Goal: Task Accomplishment & Management: Use online tool/utility

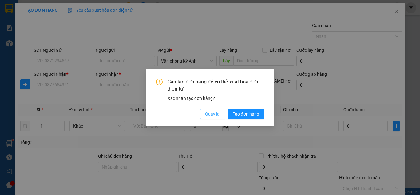
click at [214, 111] on span "Quay lại" at bounding box center [212, 113] width 15 height 7
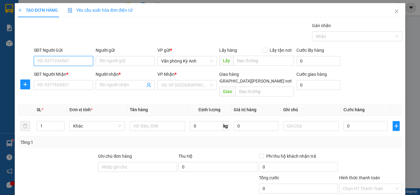
click at [74, 62] on input "SĐT Người Gửi" at bounding box center [63, 61] width 59 height 10
type input "0976062764"
click at [70, 73] on div "0976062764 - [PERSON_NAME]" at bounding box center [67, 73] width 61 height 7
type input "[PERSON_NAME]"
type input "0976062764"
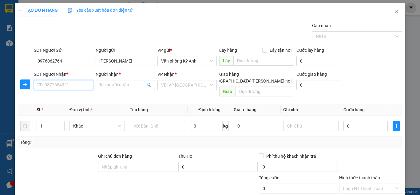
click at [70, 85] on input "SĐT Người Nhận *" at bounding box center [63, 85] width 59 height 10
type input "0338046512"
click at [117, 85] on input "Người nhận *" at bounding box center [122, 85] width 46 height 7
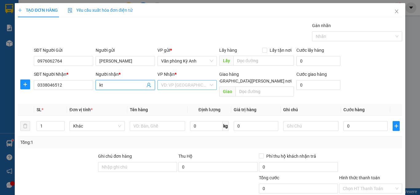
type input "kt"
click at [175, 86] on input "search" at bounding box center [185, 84] width 48 height 9
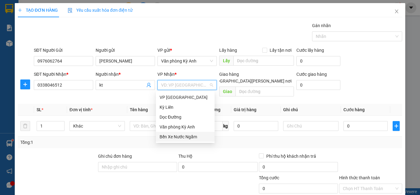
click at [181, 134] on div "Bến Xe Nước Ngầm" at bounding box center [185, 136] width 51 height 7
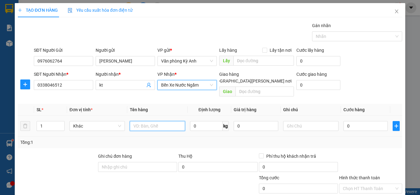
click at [169, 121] on input "text" at bounding box center [157, 126] width 55 height 10
type input "1 xop"
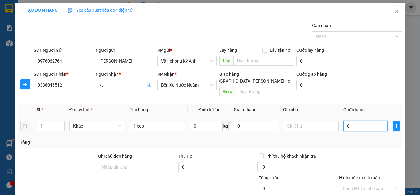
click at [362, 122] on input "0" at bounding box center [366, 126] width 44 height 10
type input "005"
type input "5"
type input "0.050"
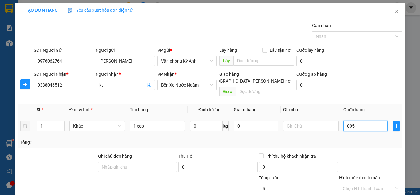
type input "50"
type input "00.500"
type input "500"
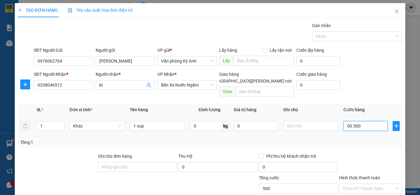
type input "0.005.000"
type input "5.000"
type input "0.000.050.000"
type input "50.000"
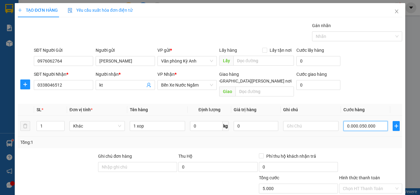
type input "50.000"
drag, startPoint x: 362, startPoint y: 122, endPoint x: 351, endPoint y: 147, distance: 27.2
click at [351, 153] on div at bounding box center [371, 164] width 64 height 22
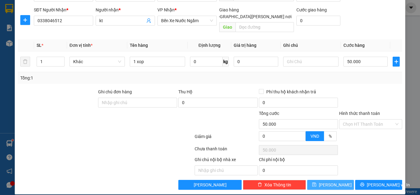
click at [316, 182] on icon "save" at bounding box center [314, 184] width 4 height 4
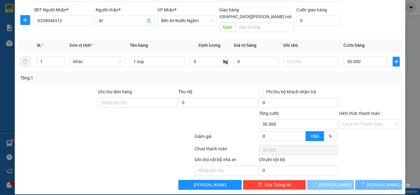
type input "0"
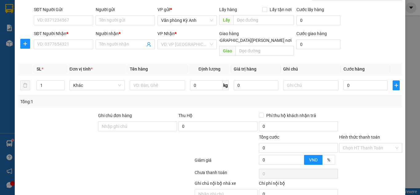
scroll to position [0, 0]
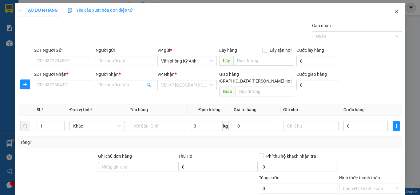
click at [395, 12] on icon "close" at bounding box center [397, 11] width 5 height 5
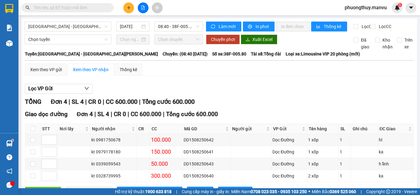
click at [100, 10] on input "text" at bounding box center [70, 7] width 73 height 7
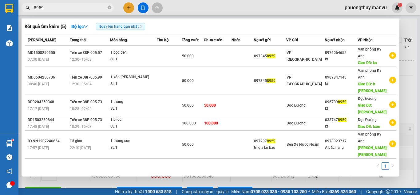
type input "8959"
click at [186, 6] on div at bounding box center [210, 97] width 420 height 195
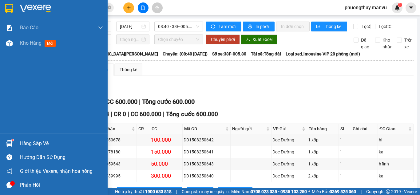
click at [23, 9] on img at bounding box center [35, 8] width 31 height 9
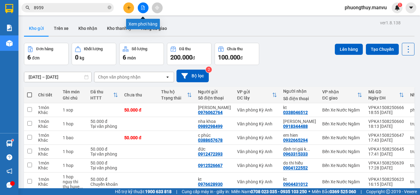
click at [146, 8] on button at bounding box center [143, 7] width 11 height 11
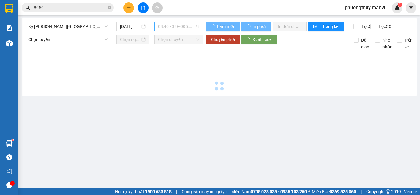
click at [176, 28] on span "08:40 - 38F-005.80" at bounding box center [178, 26] width 41 height 9
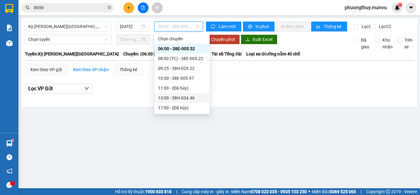
click at [175, 92] on div "11:00 - (Đã hủy)" at bounding box center [181, 88] width 55 height 10
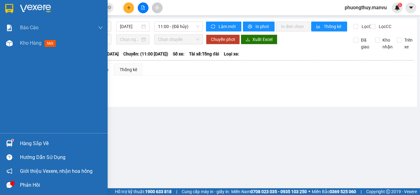
click at [23, 8] on img at bounding box center [35, 8] width 31 height 9
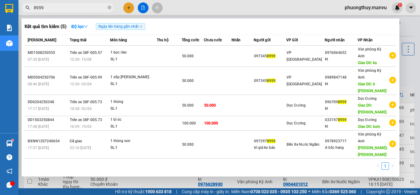
click at [23, 8] on span "8959" at bounding box center [68, 7] width 92 height 9
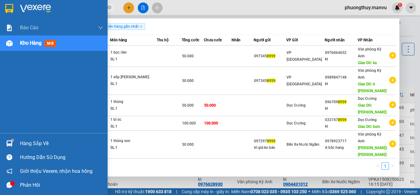
click at [32, 6] on img at bounding box center [35, 8] width 31 height 9
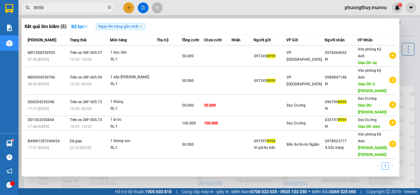
click at [211, 185] on div at bounding box center [210, 97] width 420 height 195
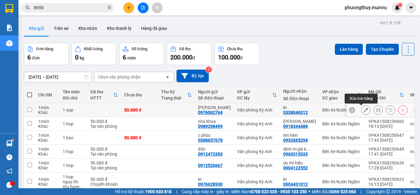
click at [365, 109] on button at bounding box center [366, 110] width 9 height 11
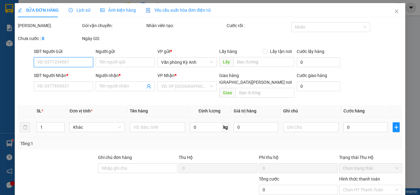
type input "0976062764"
type input "[PERSON_NAME]"
type input "0338046512"
type input "kt"
type input "50.000"
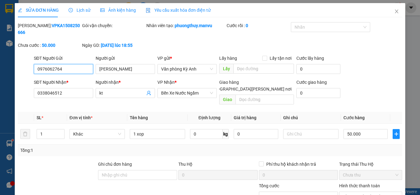
scroll to position [31, 0]
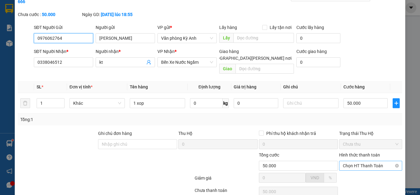
click at [358, 161] on span "Chọn HT Thanh Toán" at bounding box center [371, 165] width 56 height 9
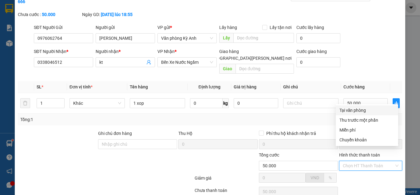
click at [351, 111] on div "Tại văn phòng" at bounding box center [367, 110] width 55 height 7
type input "0"
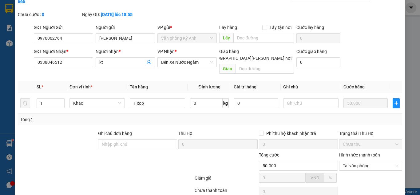
click at [142, 173] on div at bounding box center [105, 179] width 177 height 12
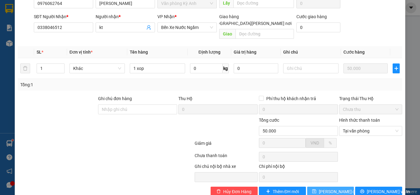
click at [335, 188] on span "[PERSON_NAME] đổi" at bounding box center [339, 191] width 40 height 7
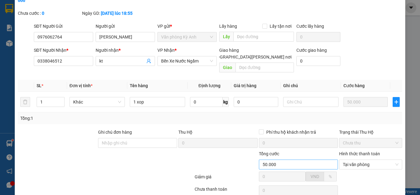
scroll to position [0, 0]
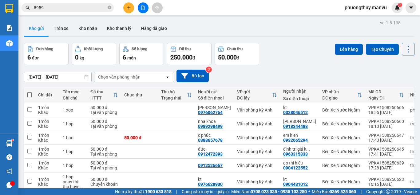
scroll to position [31, 0]
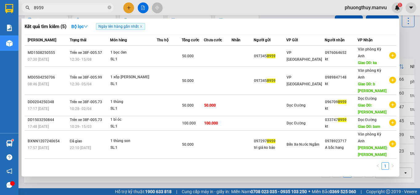
click at [73, 9] on input "8959" at bounding box center [70, 7] width 73 height 7
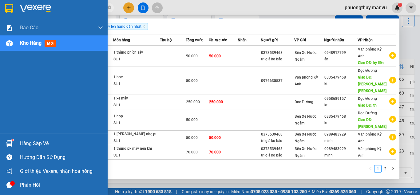
click at [27, 7] on img at bounding box center [35, 8] width 31 height 9
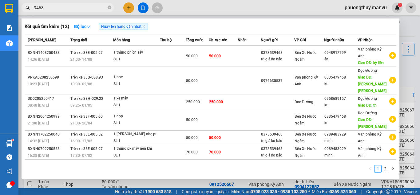
click at [213, 9] on div at bounding box center [210, 97] width 420 height 195
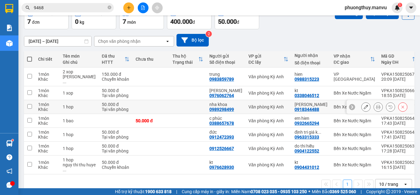
scroll to position [50, 0]
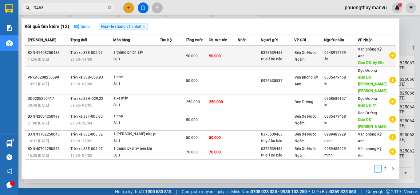
drag, startPoint x: 50, startPoint y: 56, endPoint x: 86, endPoint y: 57, distance: 35.4
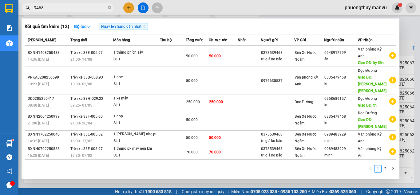
click at [61, 8] on input "9468" at bounding box center [70, 7] width 73 height 7
type input "9"
type input "5568"
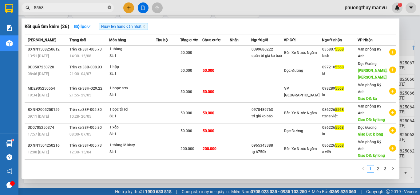
click at [109, 7] on icon "close-circle" at bounding box center [110, 8] width 4 height 4
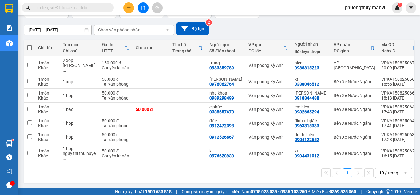
click at [88, 10] on input "text" at bounding box center [70, 7] width 73 height 7
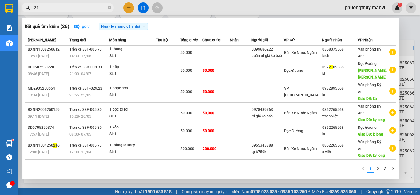
type input "219"
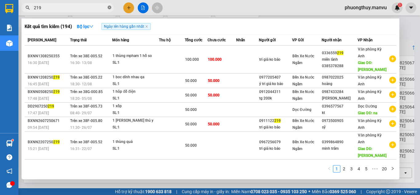
click at [110, 8] on icon "close-circle" at bounding box center [110, 8] width 4 height 4
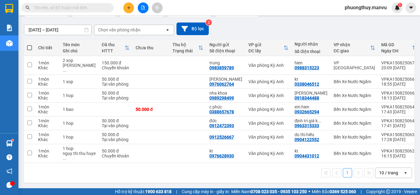
click at [92, 10] on input "text" at bounding box center [70, 7] width 73 height 7
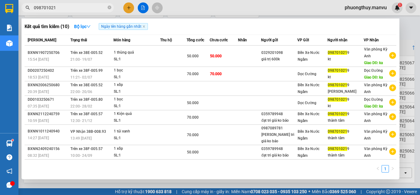
type input "0987010219"
click at [110, 7] on icon "close-circle" at bounding box center [110, 8] width 4 height 4
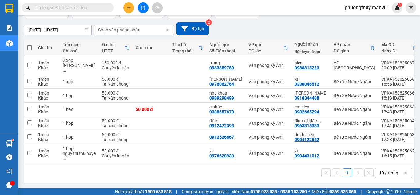
click at [71, 6] on input "text" at bounding box center [70, 7] width 73 height 7
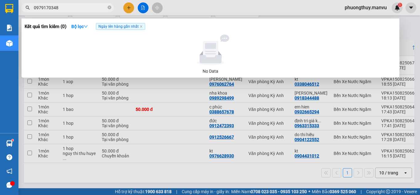
type input "0979170348"
type input "845"
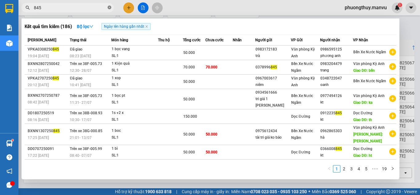
click at [108, 7] on icon "close-circle" at bounding box center [110, 8] width 4 height 4
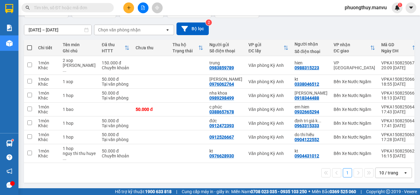
drag, startPoint x: 94, startPoint y: 7, endPoint x: 113, endPoint y: 116, distance: 110.4
click at [94, 11] on span at bounding box center [68, 7] width 92 height 9
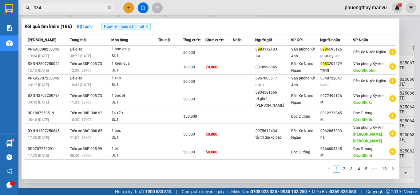
type input "9845"
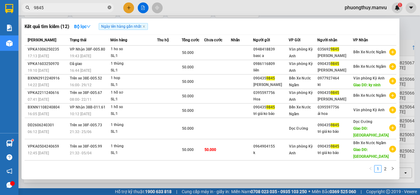
click at [109, 9] on icon "close-circle" at bounding box center [110, 8] width 4 height 4
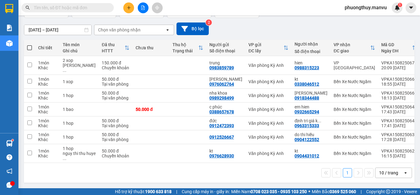
click at [92, 9] on input "text" at bounding box center [70, 7] width 73 height 7
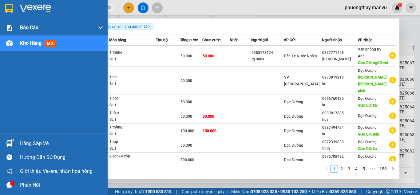
type input "058"
click at [26, 6] on img at bounding box center [35, 8] width 31 height 9
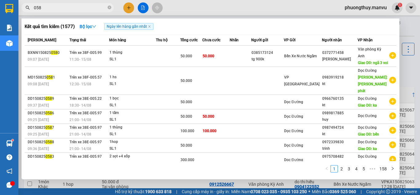
click at [211, 11] on div at bounding box center [210, 97] width 420 height 195
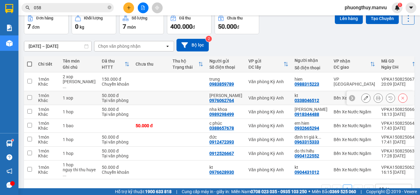
scroll to position [50, 0]
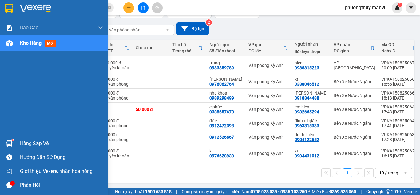
click at [39, 9] on img at bounding box center [35, 8] width 31 height 9
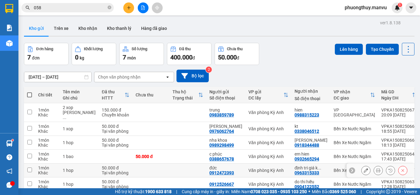
scroll to position [50, 0]
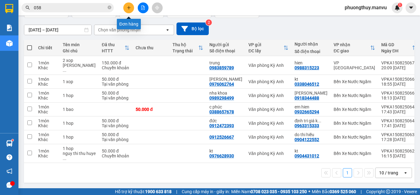
click at [133, 9] on button at bounding box center [128, 7] width 11 height 11
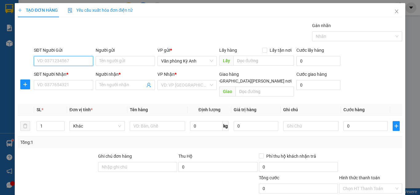
click at [68, 61] on input "SĐT Người Gửi" at bounding box center [63, 61] width 59 height 10
type input "0369696366"
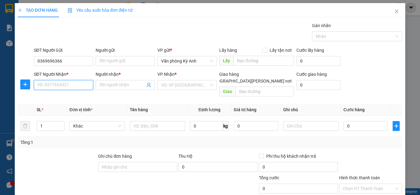
click at [60, 84] on input "SĐT Người Nhận *" at bounding box center [63, 85] width 59 height 10
type input "0966751658"
click at [106, 86] on input "Người nhận *" at bounding box center [122, 85] width 46 height 7
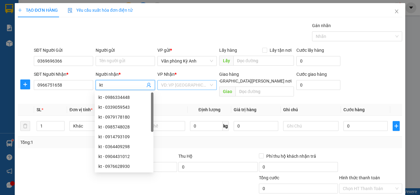
type input "kt"
click at [170, 85] on input "search" at bounding box center [185, 84] width 48 height 9
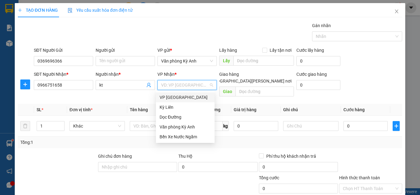
click at [178, 96] on div "VP [GEOGRAPHIC_DATA]" at bounding box center [185, 97] width 51 height 7
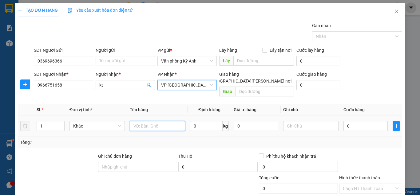
click at [153, 121] on input "text" at bounding box center [157, 126] width 55 height 10
type input "1 xop"
type input "005"
type input "5"
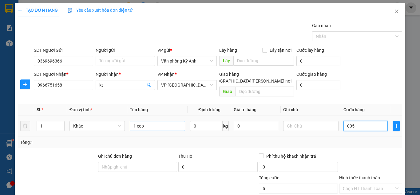
type input "0.050"
type input "50"
type input "00.500"
type input "500"
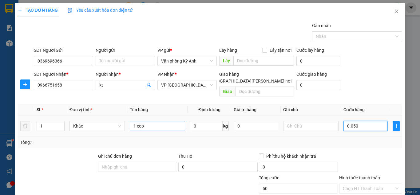
type input "500"
type input "0.005.000"
type input "5.000"
type input "000.050.000"
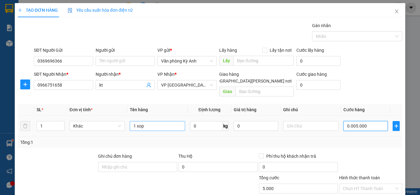
type input "50.000"
click at [190, 141] on div "Tổng: 1" at bounding box center [210, 142] width 385 height 12
type input "50.000"
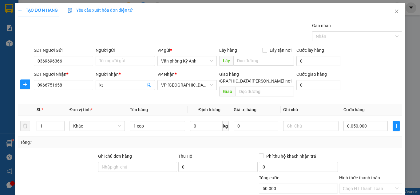
type input "50.000"
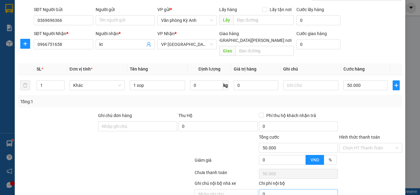
scroll to position [64, 0]
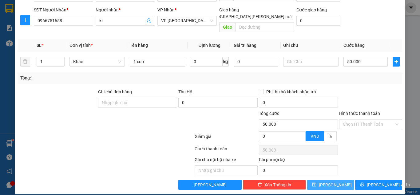
click at [317, 182] on icon "save" at bounding box center [314, 184] width 4 height 4
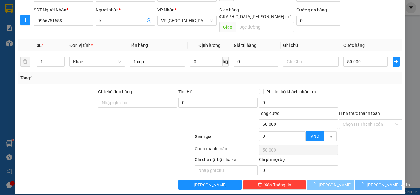
type input "0"
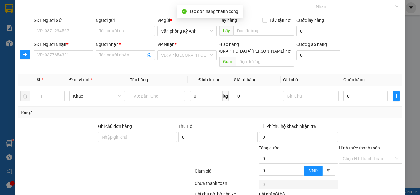
scroll to position [0, 0]
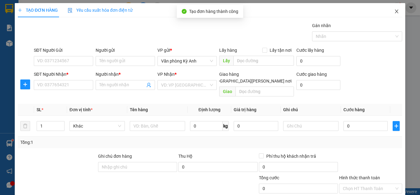
click at [395, 12] on icon "close" at bounding box center [396, 12] width 3 height 4
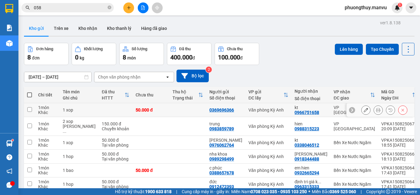
click at [364, 109] on icon at bounding box center [366, 110] width 4 height 4
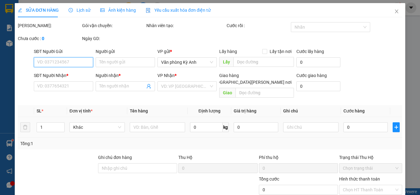
type input "0369696366"
type input "0966751658"
type input "kt"
type input "50.000"
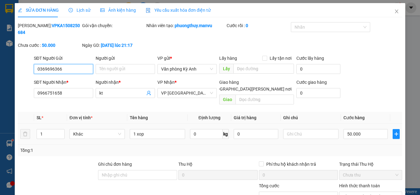
scroll to position [31, 0]
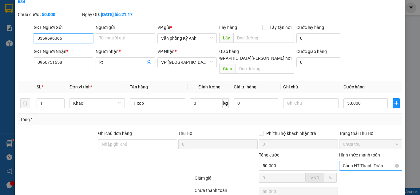
click at [353, 161] on span "Chọn HT Thanh Toán" at bounding box center [371, 165] width 56 height 9
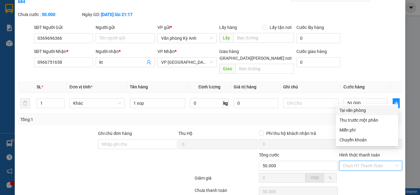
click at [351, 110] on div "Tại văn phòng" at bounding box center [367, 110] width 55 height 7
type input "0"
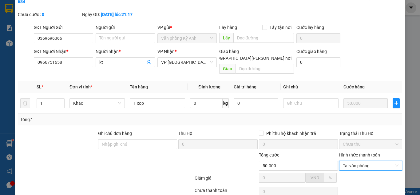
click at [316, 116] on div "Tổng: 1" at bounding box center [210, 119] width 380 height 7
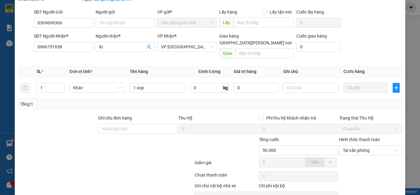
scroll to position [66, 0]
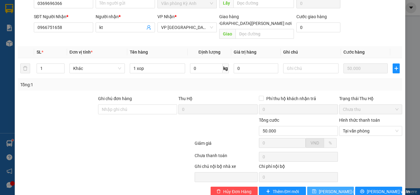
click at [326, 188] on span "[PERSON_NAME] đổi" at bounding box center [339, 191] width 40 height 7
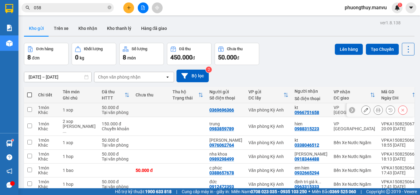
click at [152, 108] on td at bounding box center [151, 110] width 37 height 14
checkbox input "true"
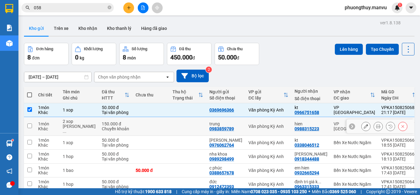
click at [156, 126] on td at bounding box center [151, 126] width 37 height 19
checkbox input "true"
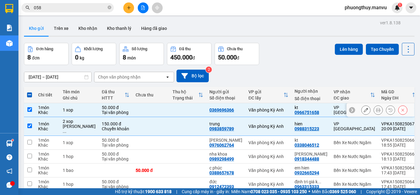
click at [170, 110] on td at bounding box center [188, 110] width 37 height 14
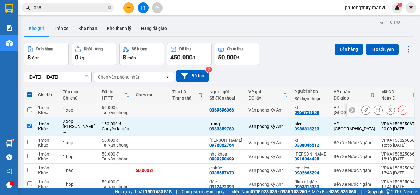
checkbox input "false"
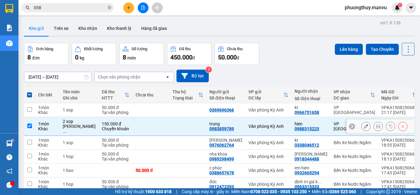
click at [170, 125] on td at bounding box center [188, 126] width 37 height 19
checkbox input "false"
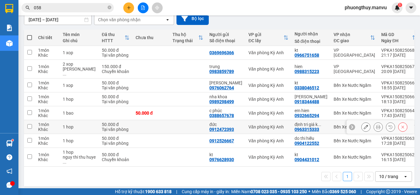
scroll to position [63, 0]
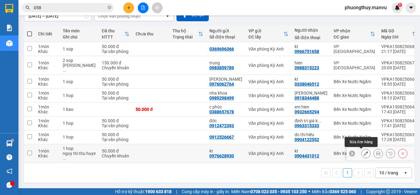
click at [364, 152] on icon at bounding box center [366, 153] width 4 height 4
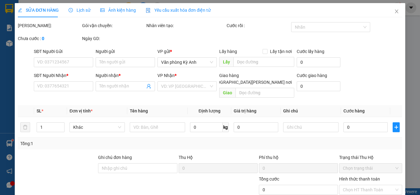
type input "0976628930"
type input "kt"
type input "0904431012"
type input "kt"
type input "50.000"
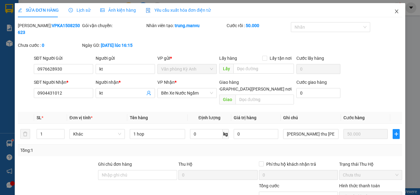
click at [395, 11] on icon "close" at bounding box center [397, 11] width 5 height 5
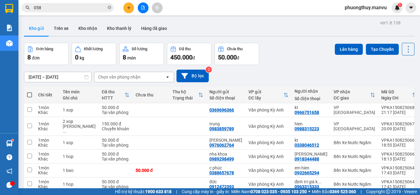
click at [62, 9] on input "058" at bounding box center [70, 7] width 73 height 7
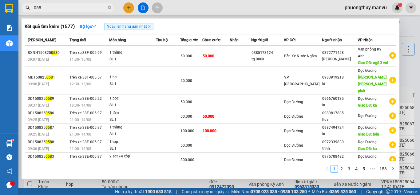
click at [62, 9] on input "058" at bounding box center [70, 7] width 73 height 7
type input "5597"
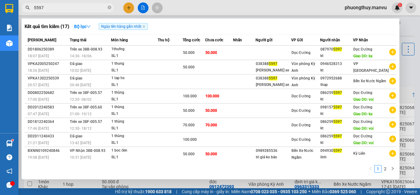
click at [110, 9] on icon "close-circle" at bounding box center [110, 8] width 4 height 4
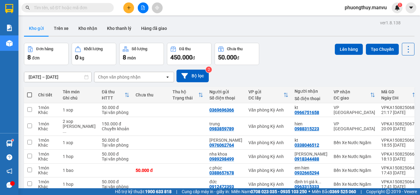
click at [90, 7] on input "text" at bounding box center [70, 7] width 73 height 7
type input "0"
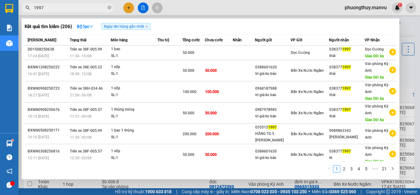
type input "1997"
click at [111, 8] on span "1997" at bounding box center [68, 7] width 92 height 9
click at [110, 8] on icon "close-circle" at bounding box center [110, 8] width 4 height 4
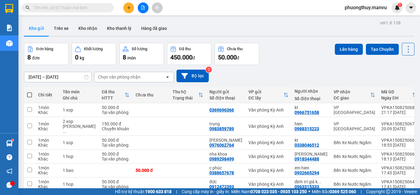
click at [96, 8] on input "text" at bounding box center [70, 7] width 73 height 7
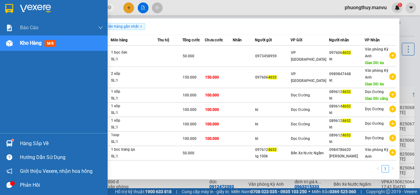
type input "4652"
click at [27, 4] on img at bounding box center [35, 8] width 31 height 9
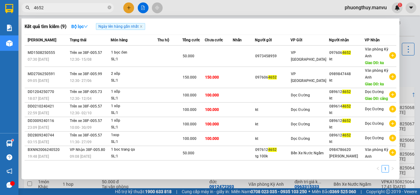
click at [185, 7] on div at bounding box center [210, 97] width 420 height 195
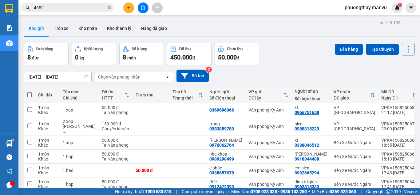
scroll to position [63, 0]
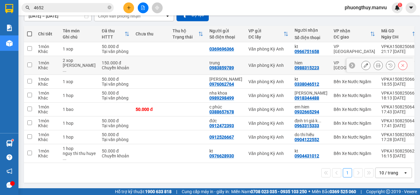
click at [85, 58] on td "2 [PERSON_NAME] ..." at bounding box center [79, 65] width 39 height 19
checkbox input "true"
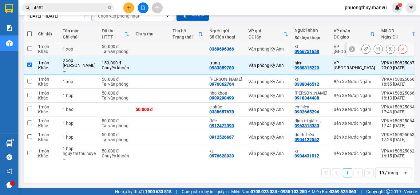
click at [102, 44] on div "50.000 đ" at bounding box center [116, 46] width 28 height 5
checkbox input "true"
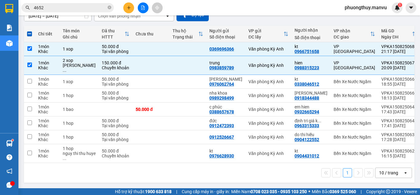
scroll to position [0, 0]
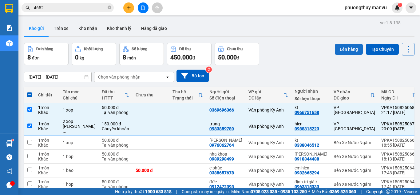
click at [345, 47] on button "Lên hàng" at bounding box center [349, 49] width 28 height 11
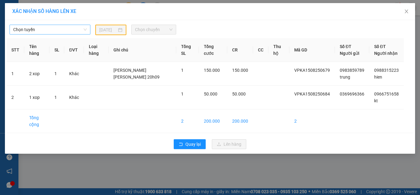
click at [62, 28] on span "Chọn tuyến" at bounding box center [50, 29] width 74 height 9
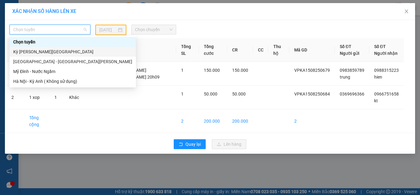
click at [38, 51] on div "Kỳ [PERSON_NAME][GEOGRAPHIC_DATA]" at bounding box center [72, 51] width 119 height 7
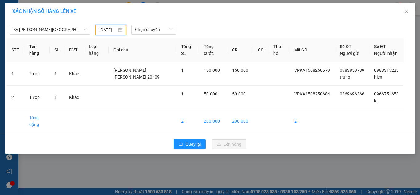
click at [109, 30] on input "[DATE]" at bounding box center [107, 29] width 17 height 7
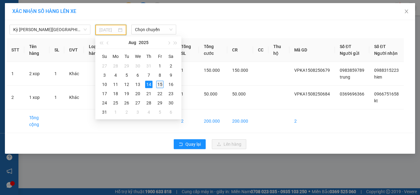
click at [163, 84] on div "15" at bounding box center [159, 84] width 7 height 7
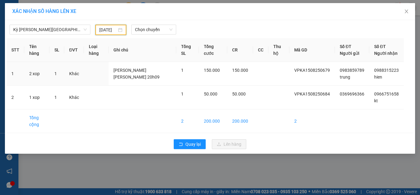
type input "[DATE]"
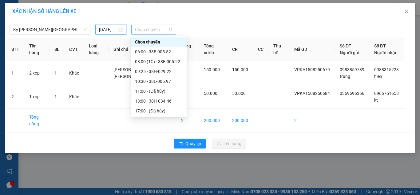
click at [152, 29] on span "Chọn chuyến" at bounding box center [154, 29] width 38 height 9
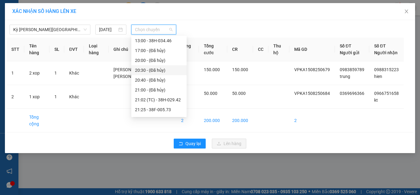
scroll to position [98, 0]
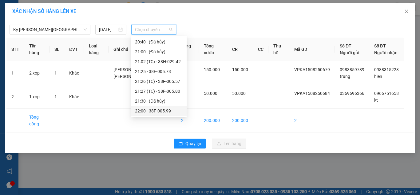
click at [166, 111] on div "22:00 - 38F-005.99" at bounding box center [159, 110] width 48 height 7
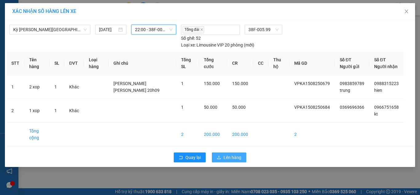
click at [228, 155] on span "Lên hàng" at bounding box center [233, 157] width 18 height 7
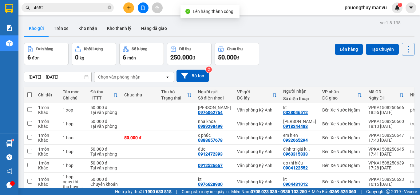
click at [33, 93] on th at bounding box center [29, 95] width 11 height 16
click at [29, 96] on span at bounding box center [29, 94] width 5 height 5
click at [30, 92] on input "checkbox" at bounding box center [30, 92] width 0 height 0
checkbox input "true"
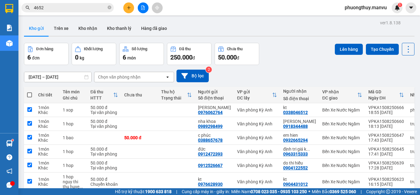
checkbox input "true"
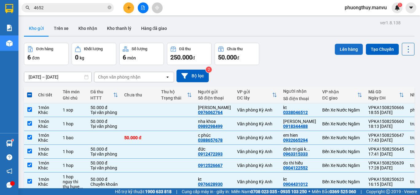
click at [347, 48] on button "Lên hàng" at bounding box center [349, 49] width 28 height 11
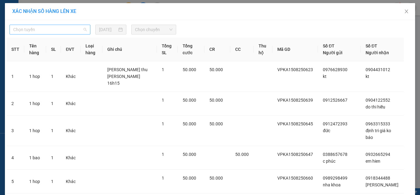
click at [71, 28] on span "Chọn tuyến" at bounding box center [50, 29] width 74 height 9
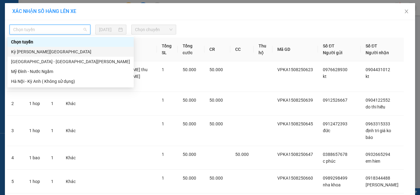
click at [57, 51] on div "Kỳ [PERSON_NAME][GEOGRAPHIC_DATA]" at bounding box center [70, 51] width 119 height 7
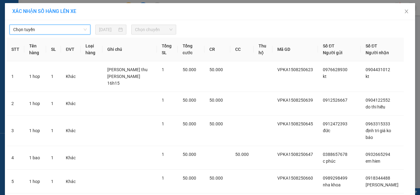
click at [154, 28] on span "Chọn chuyến" at bounding box center [154, 29] width 38 height 9
click at [160, 32] on span "Chọn chuyến" at bounding box center [154, 29] width 38 height 9
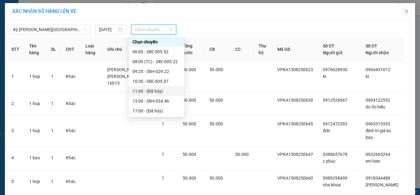
scroll to position [98, 0]
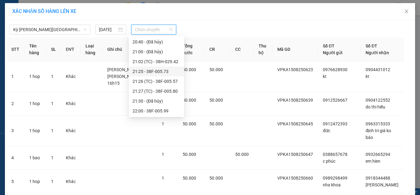
click at [161, 70] on div "21:25 - 38F-005.73" at bounding box center [157, 71] width 48 height 7
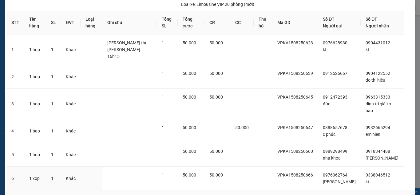
scroll to position [81, 0]
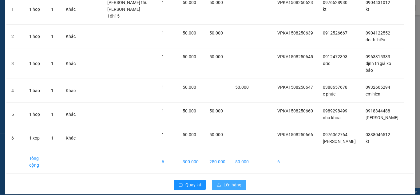
click at [231, 181] on span "Lên hàng" at bounding box center [233, 184] width 18 height 7
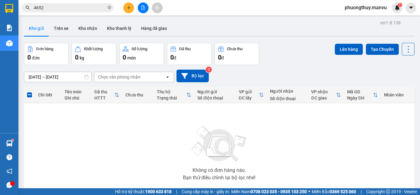
click at [142, 7] on icon "file-add" at bounding box center [143, 8] width 4 height 4
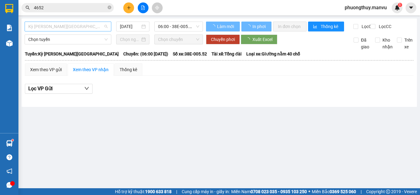
click at [90, 25] on span "Kỳ [PERSON_NAME][GEOGRAPHIC_DATA]" at bounding box center [67, 26] width 79 height 9
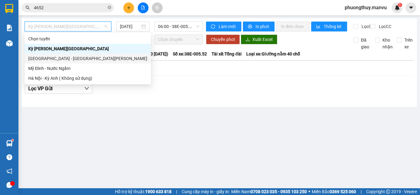
click at [38, 60] on div "[GEOGRAPHIC_DATA] - [GEOGRAPHIC_DATA][PERSON_NAME]" at bounding box center [87, 58] width 119 height 7
type input "[DATE]"
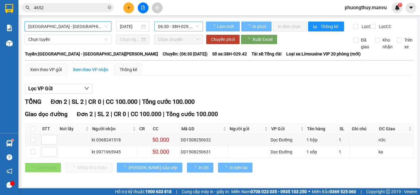
click at [186, 25] on span "06:30 - 38H-029.42" at bounding box center [178, 26] width 41 height 9
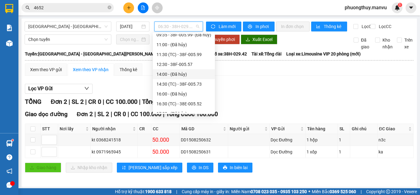
scroll to position [92, 0]
click at [171, 42] on div "16:30 (TC) - 38E-005.52" at bounding box center [184, 45] width 55 height 7
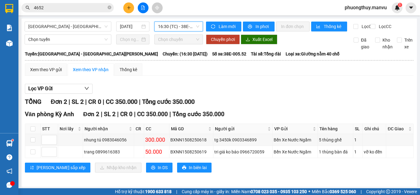
scroll to position [7, 0]
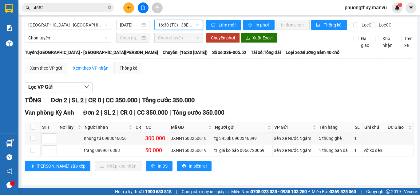
click at [62, 4] on span "4652" at bounding box center [68, 7] width 92 height 9
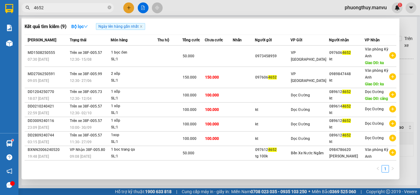
click at [64, 7] on input "4652" at bounding box center [70, 7] width 73 height 7
click at [65, 7] on input "4652" at bounding box center [70, 7] width 73 height 7
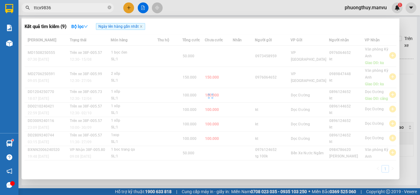
type input "ttcx9836"
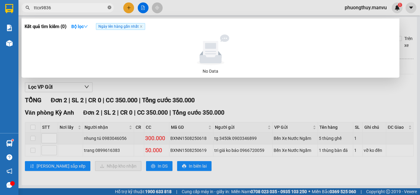
click at [110, 8] on icon "close-circle" at bounding box center [110, 8] width 4 height 4
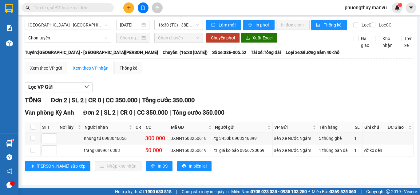
click at [106, 7] on input "text" at bounding box center [70, 7] width 73 height 7
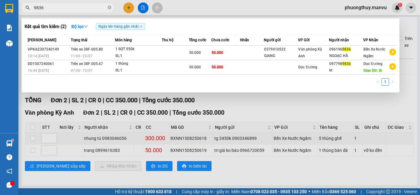
type input "9836"
